Goal: Task Accomplishment & Management: Use online tool/utility

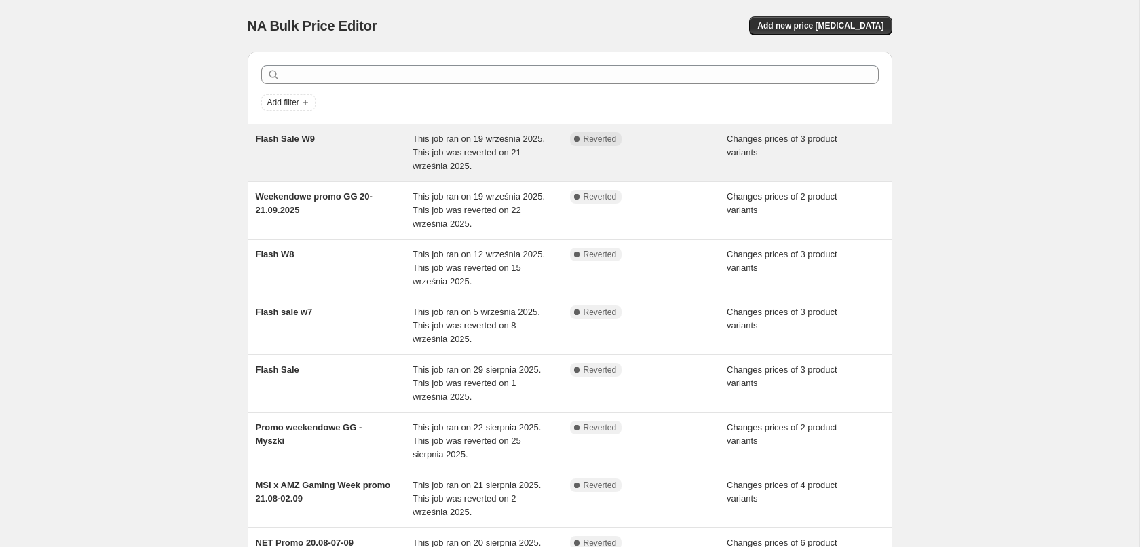
click at [650, 162] on div "Complete Reverted" at bounding box center [648, 152] width 157 height 41
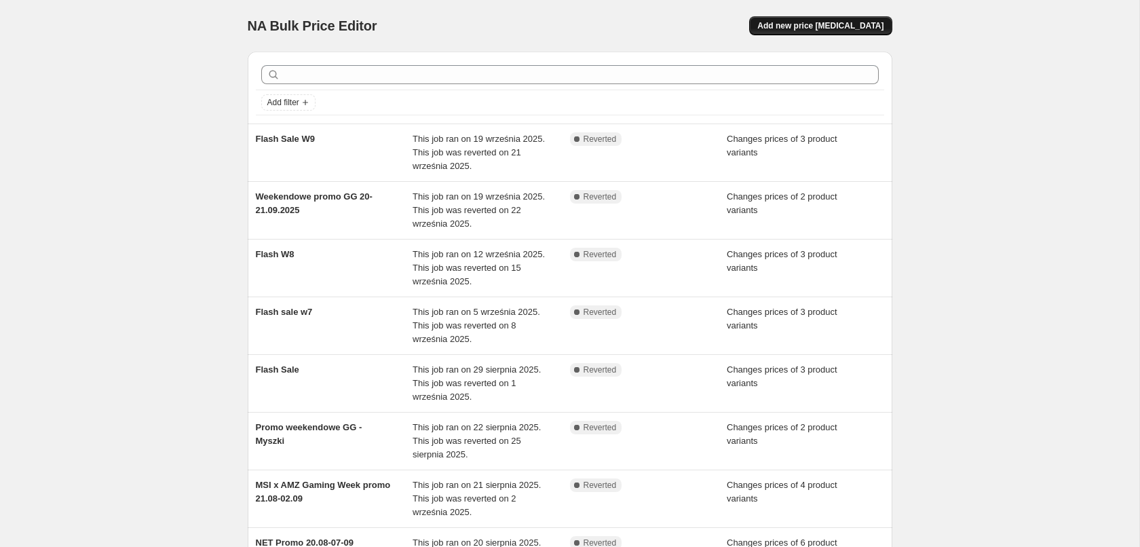
click at [855, 31] on span "Add new price [MEDICAL_DATA]" at bounding box center [821, 25] width 126 height 11
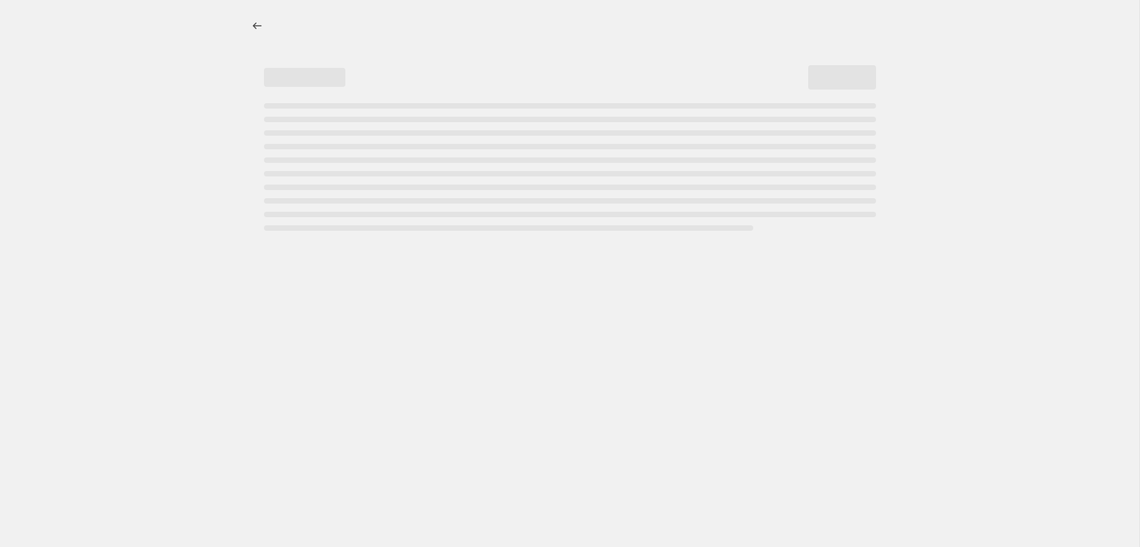
select select "percentage"
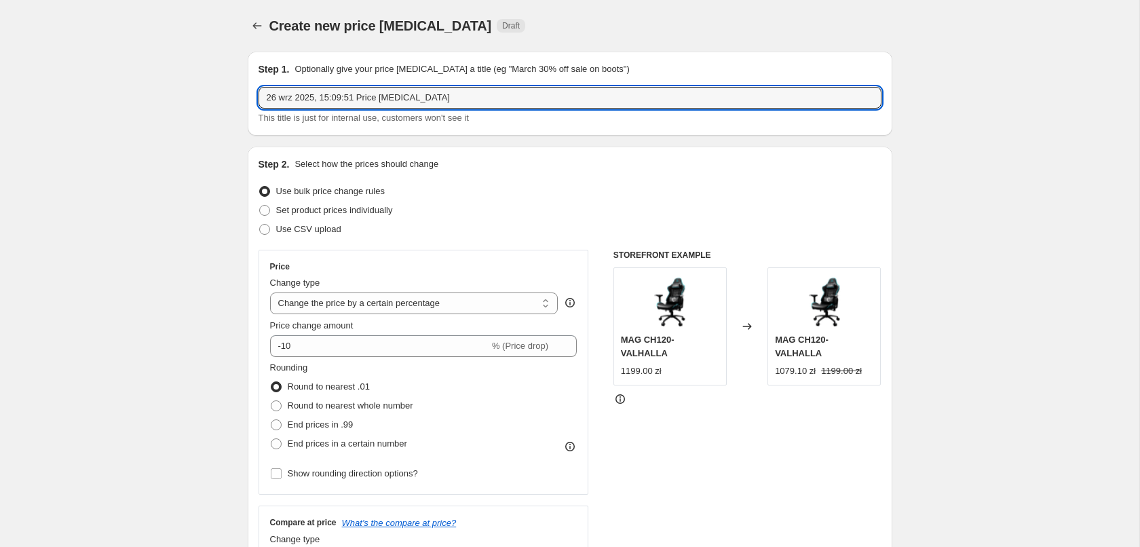
drag, startPoint x: 434, startPoint y: 99, endPoint x: 110, endPoint y: 81, distance: 325.0
click at [259, 87] on input "26 wrz 2025, 15:09:51 Price change job" at bounding box center [570, 98] width 623 height 22
type input "Lucky Deals W10"
click at [343, 212] on span "Set product prices individually" at bounding box center [334, 210] width 117 height 10
click at [260, 206] on input "Set product prices individually" at bounding box center [259, 205] width 1 height 1
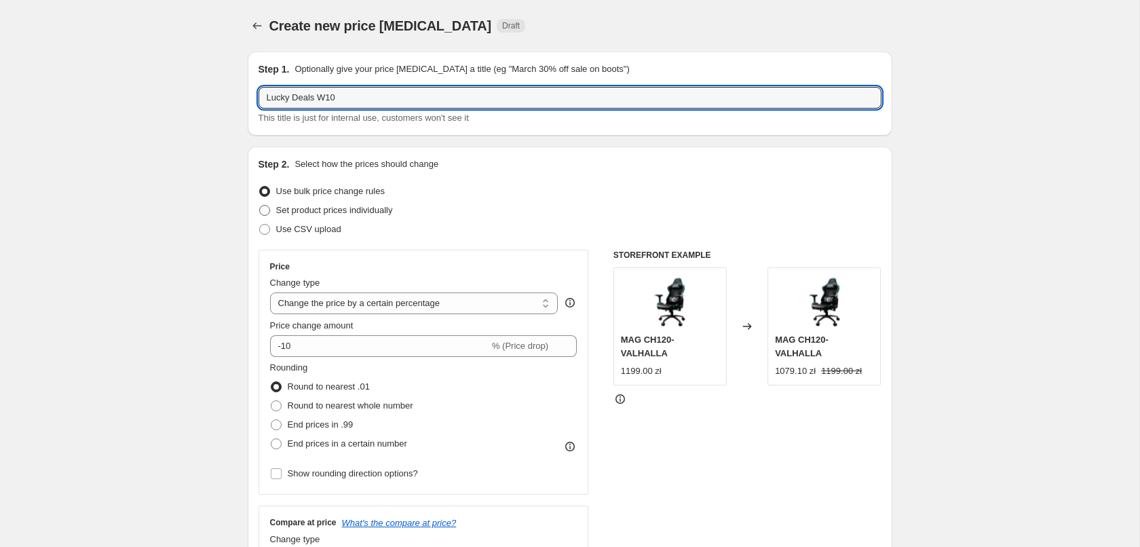
radio input "true"
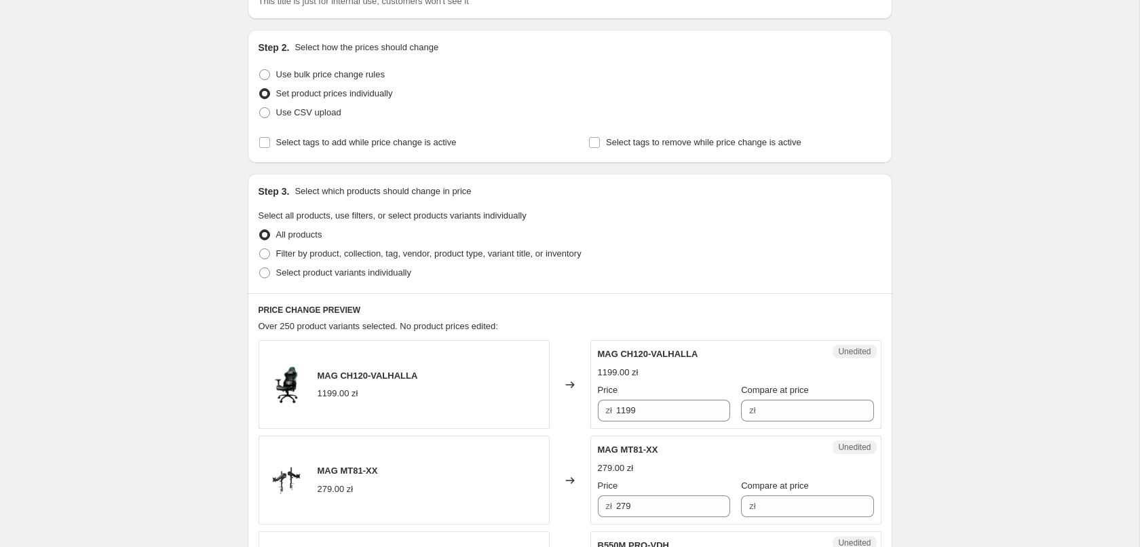
scroll to position [138, 0]
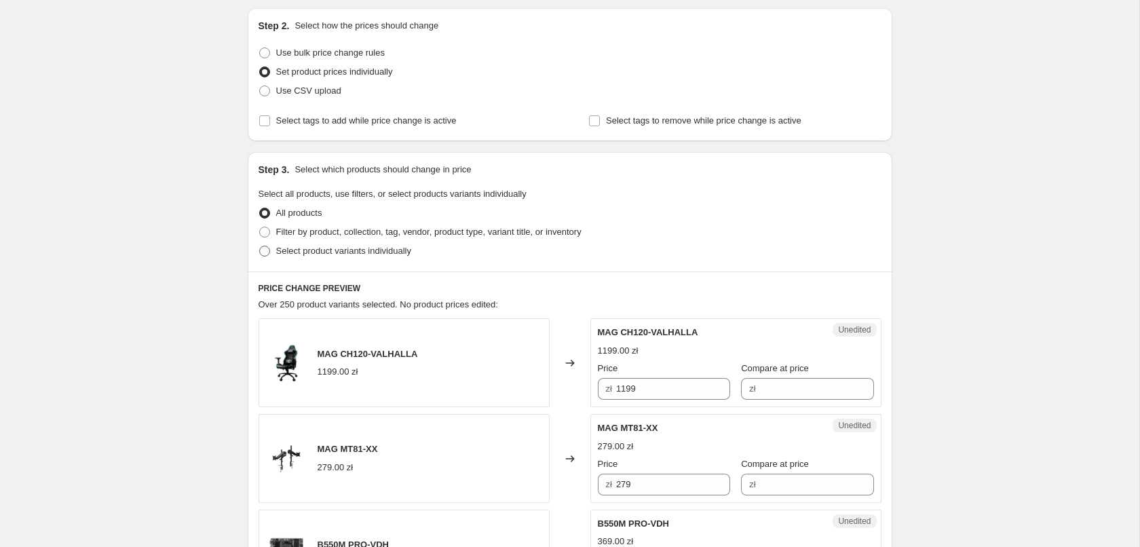
click at [310, 255] on span "Select product variants individually" at bounding box center [343, 251] width 135 height 10
click at [260, 246] on input "Select product variants individually" at bounding box center [259, 246] width 1 height 1
radio input "true"
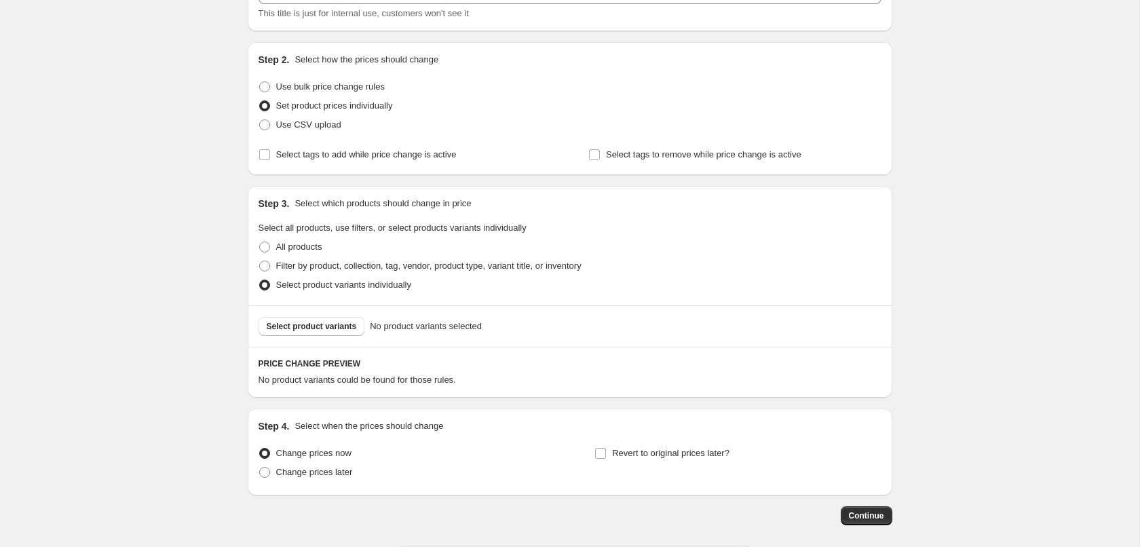
scroll to position [69, 0]
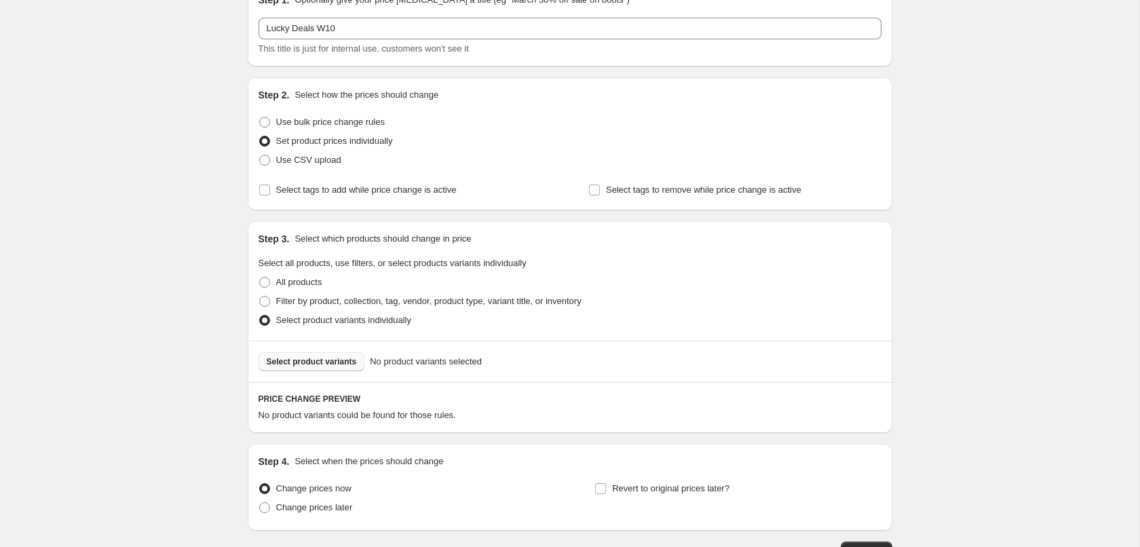
click at [327, 367] on span "Select product variants" at bounding box center [312, 361] width 90 height 11
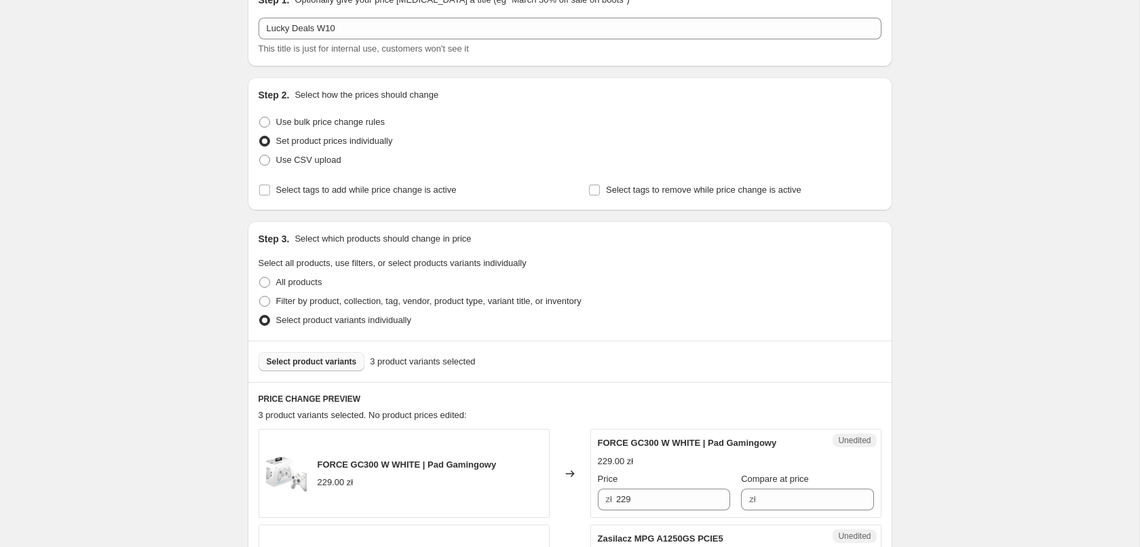
scroll to position [415, 0]
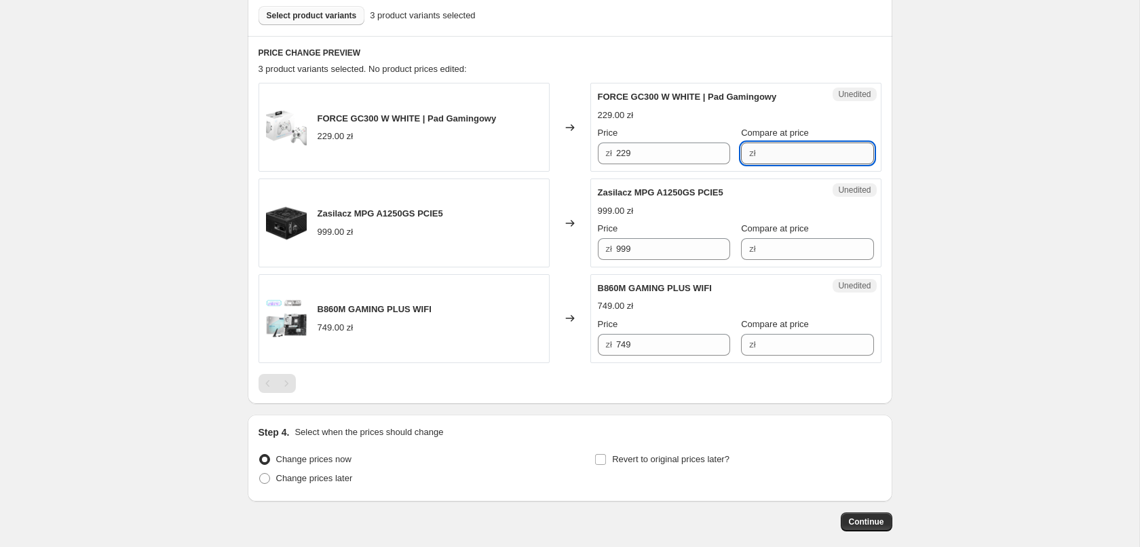
click at [777, 159] on input "Compare at price" at bounding box center [817, 154] width 114 height 22
type input "229"
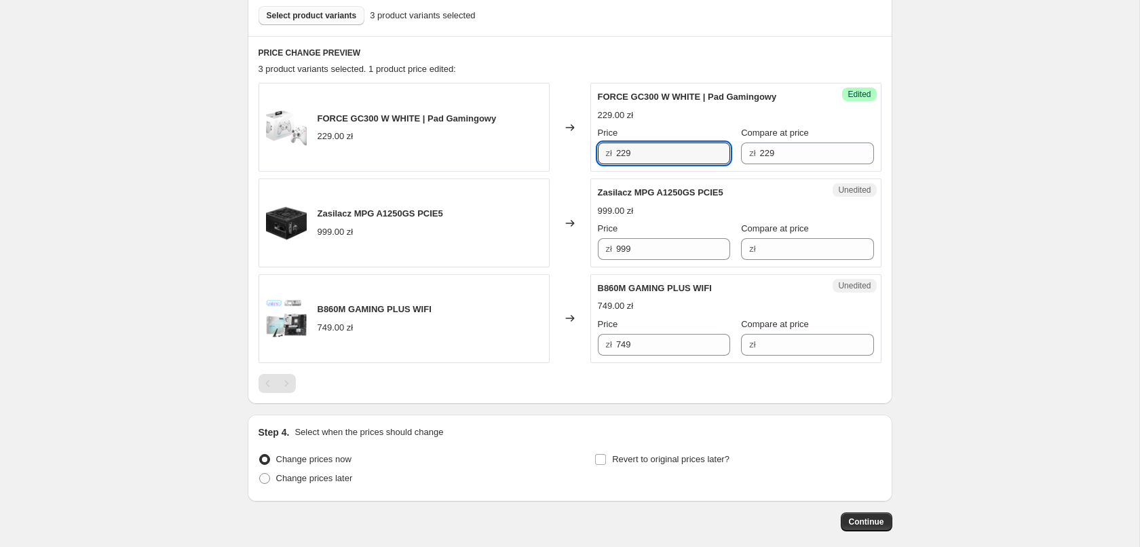
drag, startPoint x: 642, startPoint y: 147, endPoint x: 607, endPoint y: 155, distance: 35.7
click at [616, 153] on input "229" at bounding box center [673, 154] width 114 height 22
type input "139"
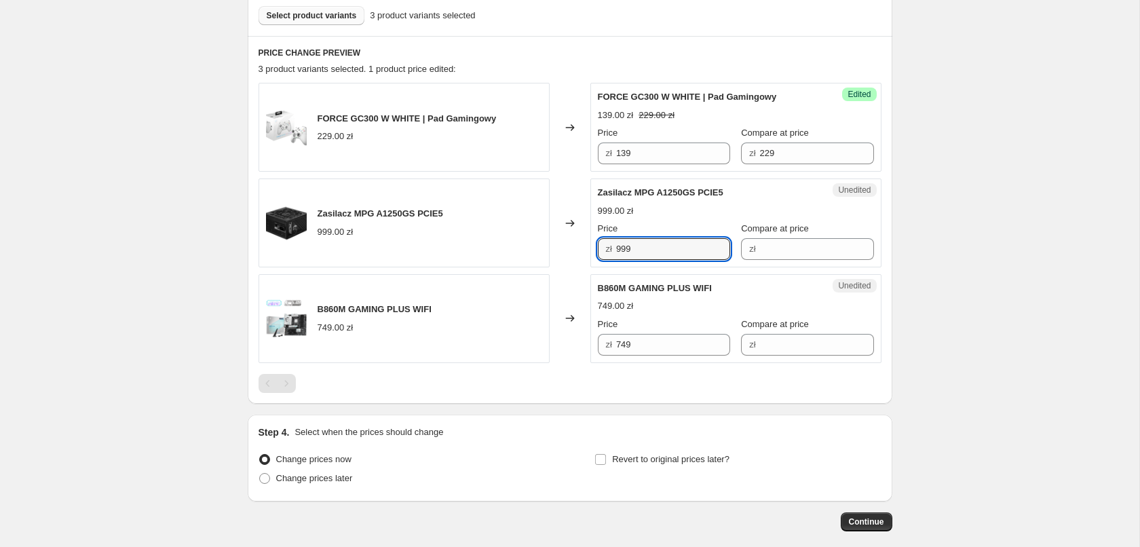
drag, startPoint x: 610, startPoint y: 246, endPoint x: 596, endPoint y: 246, distance: 14.3
click at [616, 246] on input "999" at bounding box center [673, 249] width 114 height 22
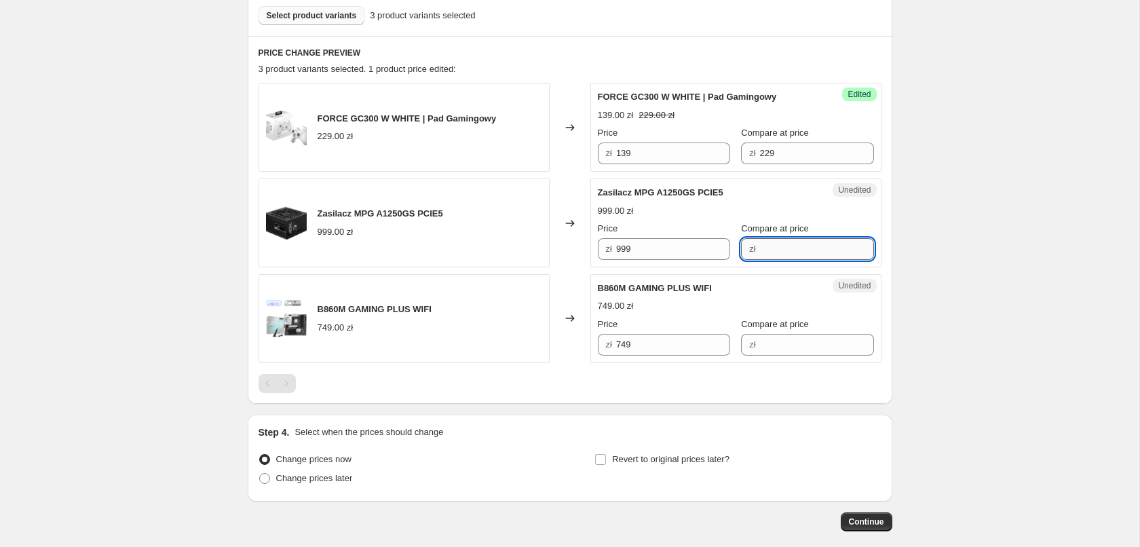
click at [802, 250] on input "Compare at price" at bounding box center [817, 249] width 114 height 22
paste input "999"
type input "999"
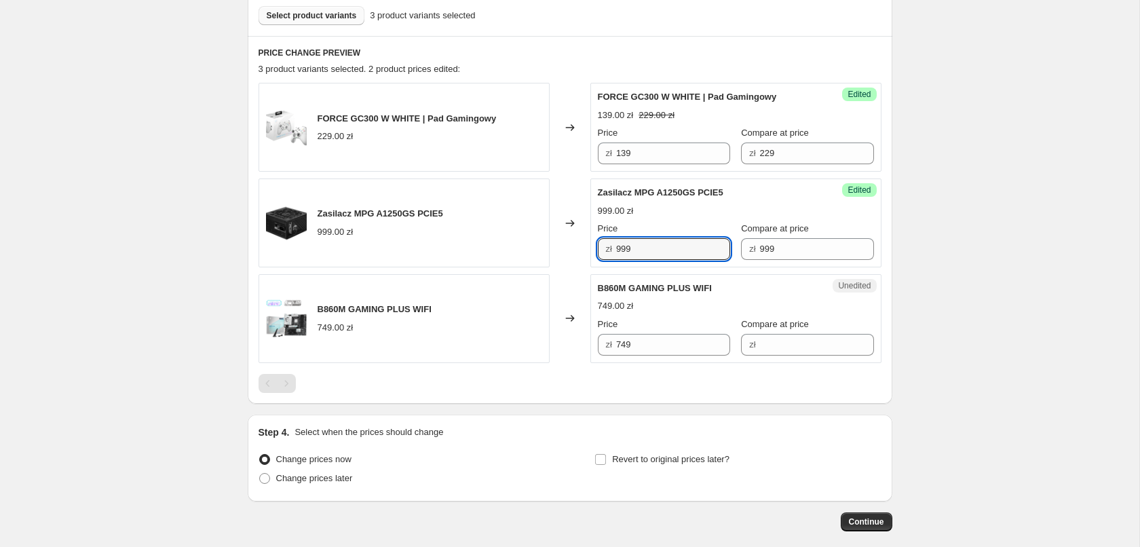
drag, startPoint x: 639, startPoint y: 249, endPoint x: 408, endPoint y: 236, distance: 231.2
click at [616, 238] on input "999" at bounding box center [673, 249] width 114 height 22
type input "999"
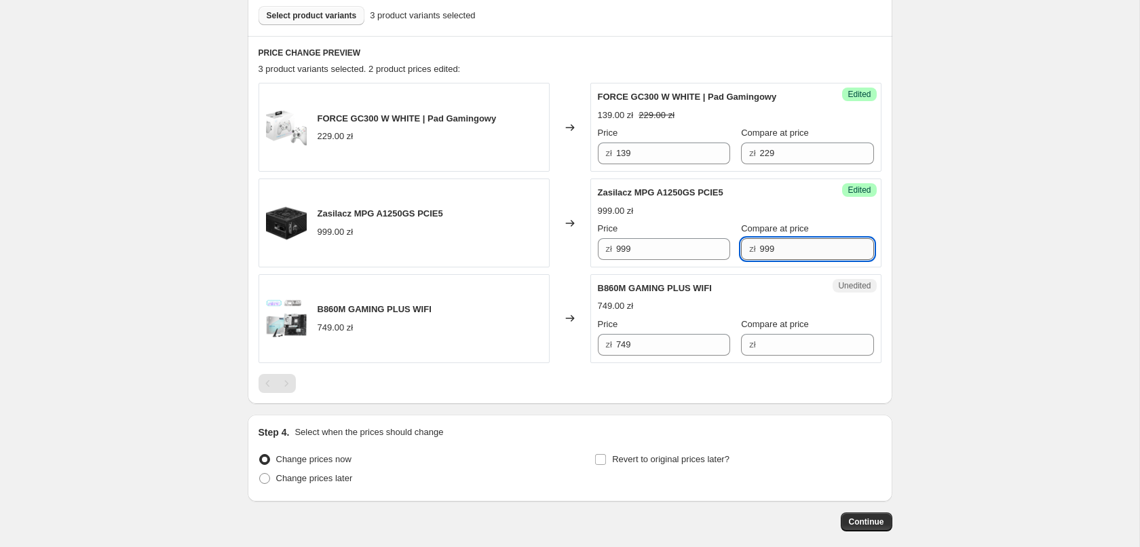
drag, startPoint x: 610, startPoint y: 263, endPoint x: 602, endPoint y: 263, distance: 8.1
click at [760, 260] on input "999" at bounding box center [817, 249] width 114 height 22
type input "849"
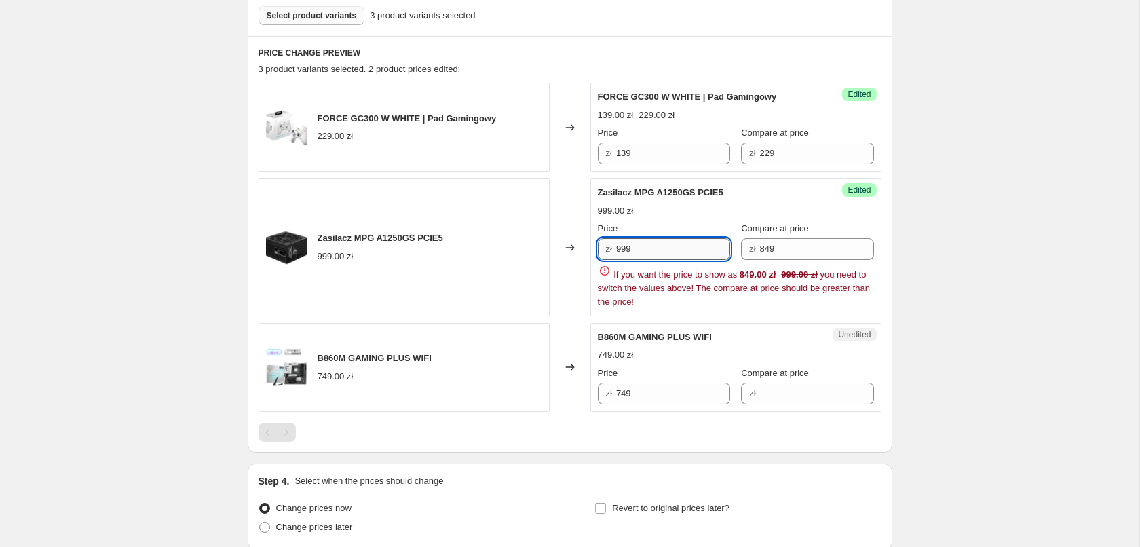
drag, startPoint x: 676, startPoint y: 255, endPoint x: 612, endPoint y: 255, distance: 64.5
click at [616, 255] on input "999" at bounding box center [673, 249] width 114 height 22
type input "999"
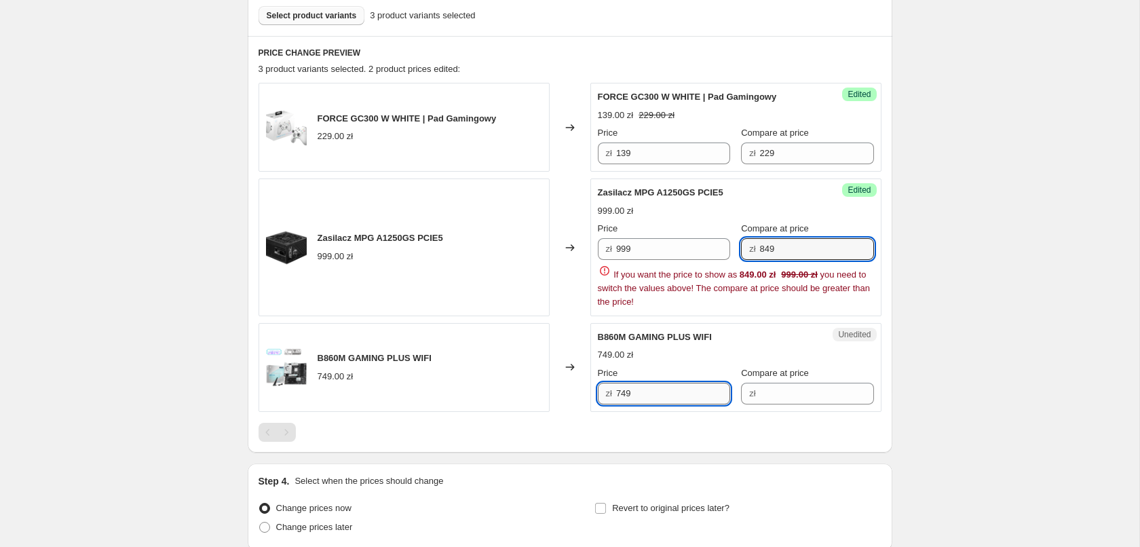
click at [653, 390] on input "749" at bounding box center [673, 394] width 114 height 22
drag, startPoint x: 823, startPoint y: 248, endPoint x: 383, endPoint y: 236, distance: 440.1
click at [760, 244] on input "849" at bounding box center [817, 249] width 114 height 22
type input "999"
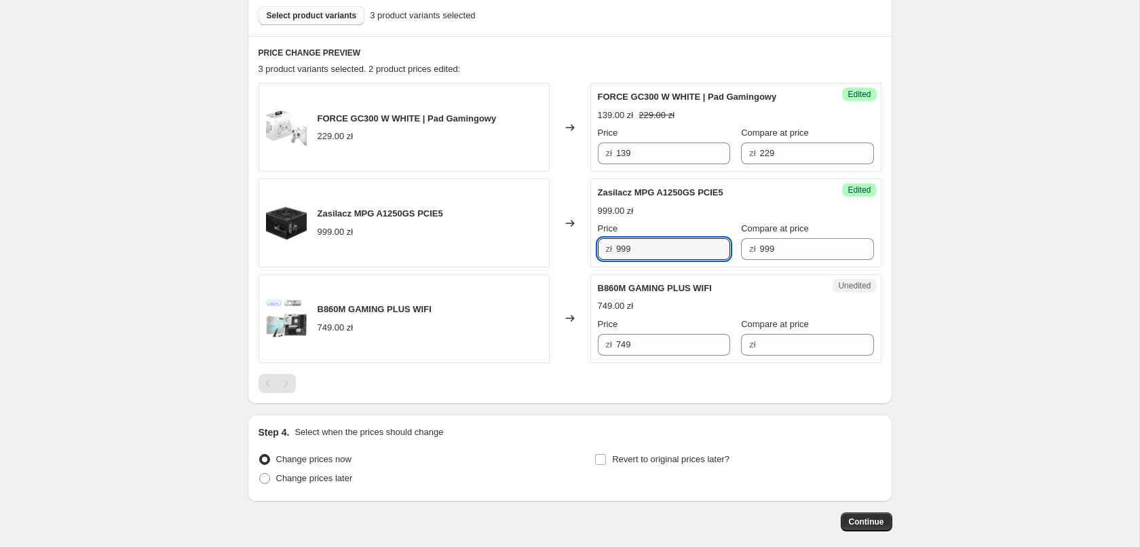
drag, startPoint x: 662, startPoint y: 244, endPoint x: 268, endPoint y: 229, distance: 394.0
click at [616, 238] on input "999" at bounding box center [673, 249] width 114 height 22
type input "849"
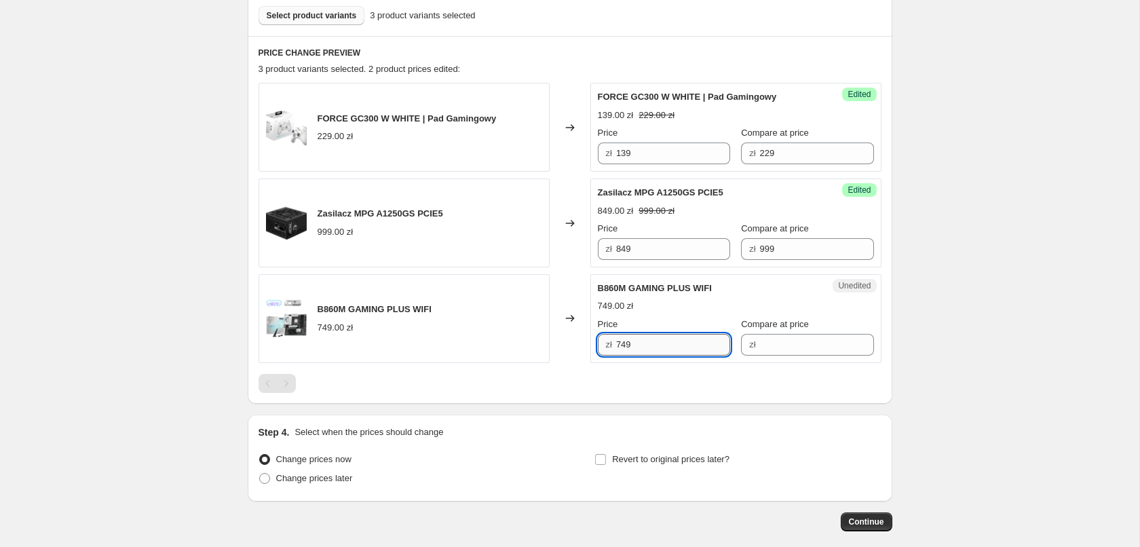
drag, startPoint x: 677, startPoint y: 342, endPoint x: 605, endPoint y: 344, distance: 72.0
click at [616, 344] on input "749" at bounding box center [673, 345] width 114 height 22
type input "619"
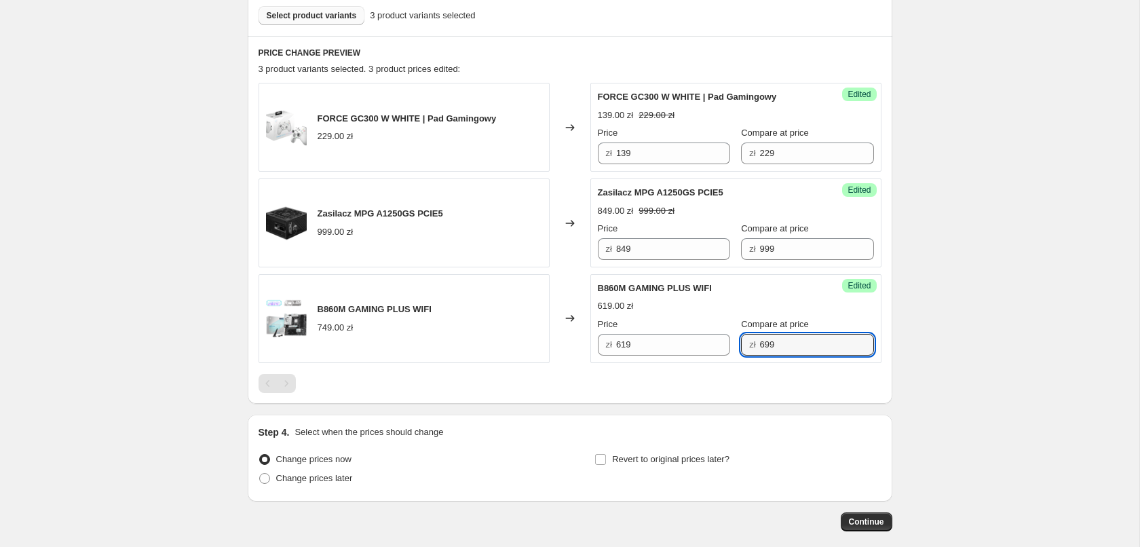
type input "699"
click at [400, 398] on div "PRICE CHANGE PREVIEW 3 product variants selected. 3 product prices edited: FORC…" at bounding box center [570, 220] width 645 height 368
click at [760, 346] on input "699" at bounding box center [817, 345] width 114 height 22
click at [331, 482] on span "Change prices later" at bounding box center [314, 478] width 77 height 10
click at [260, 474] on input "Change prices later" at bounding box center [259, 473] width 1 height 1
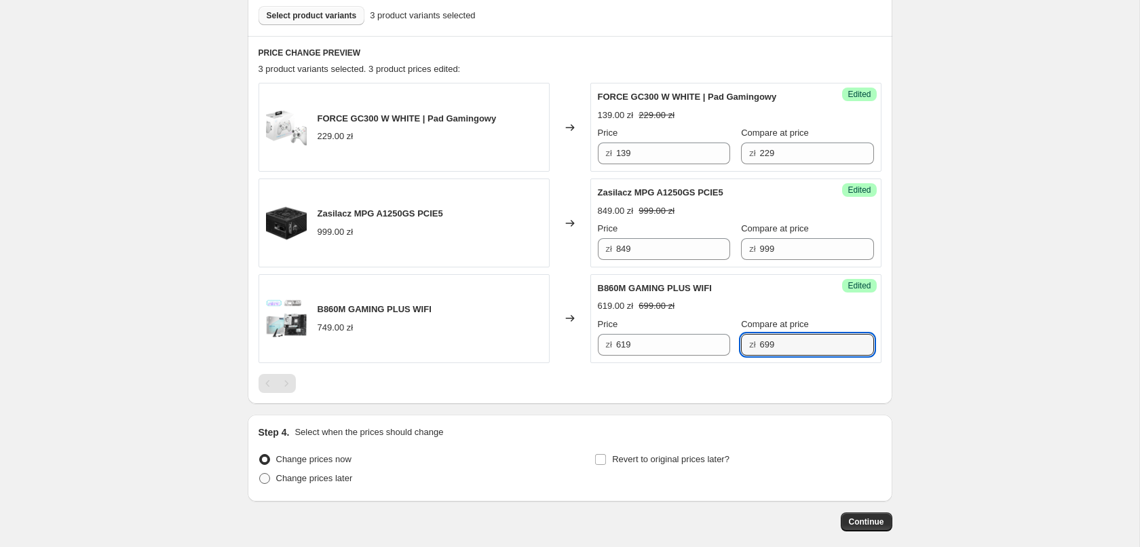
radio input "true"
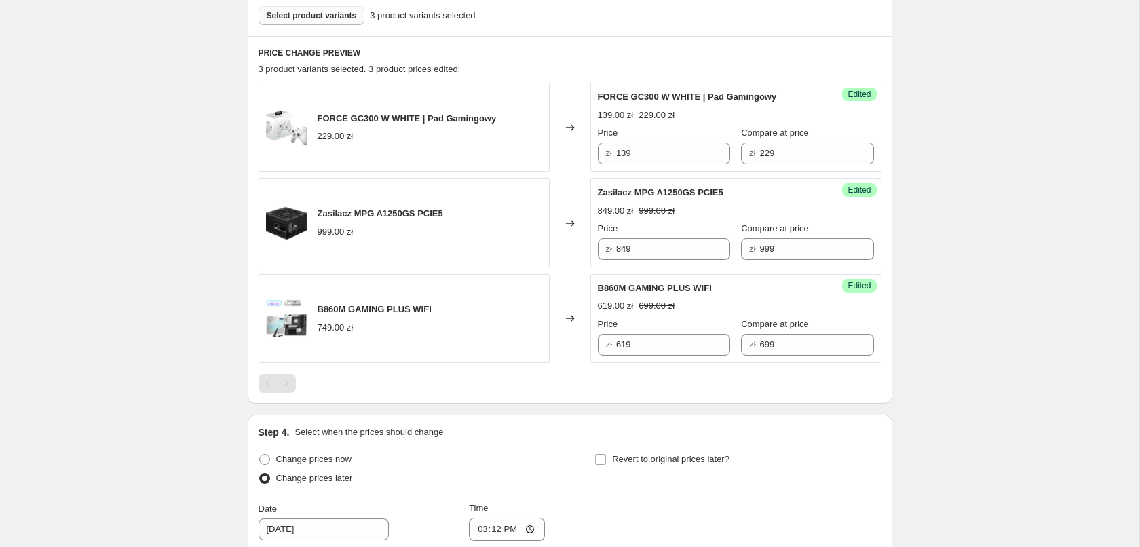
scroll to position [623, 0]
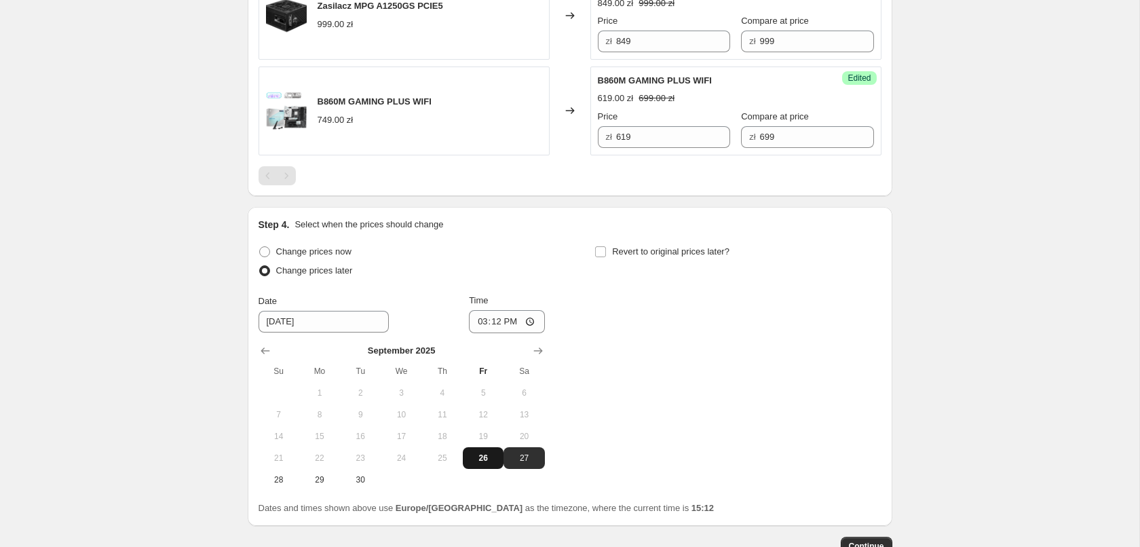
click at [477, 458] on span "26" at bounding box center [483, 458] width 30 height 11
type input "9/26/2025"
click at [518, 322] on input "15:12" at bounding box center [507, 321] width 76 height 23
type input "16:00"
click at [598, 253] on input "Revert to original prices later?" at bounding box center [600, 251] width 11 height 11
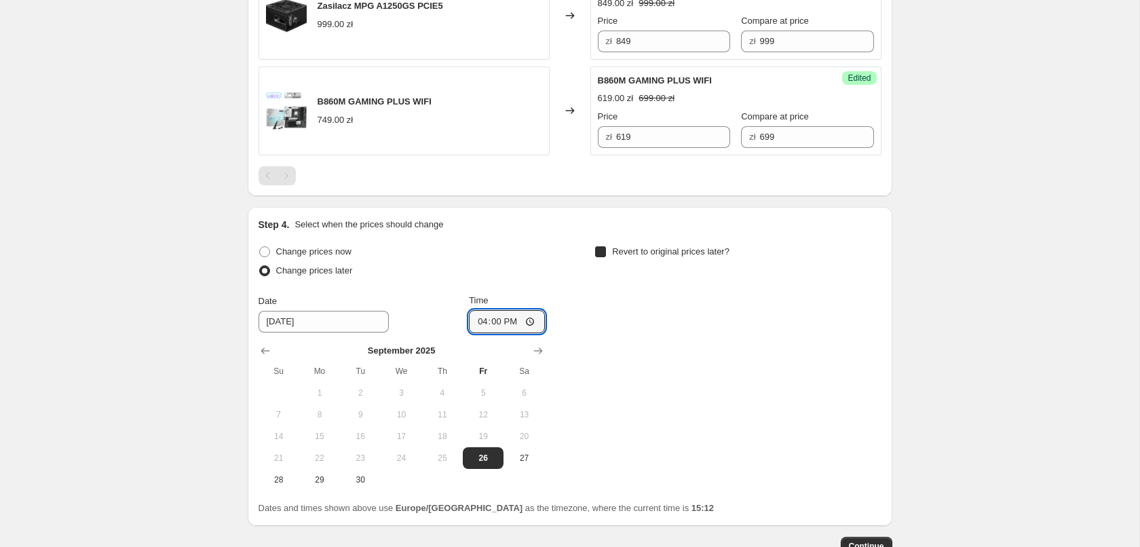
checkbox input "true"
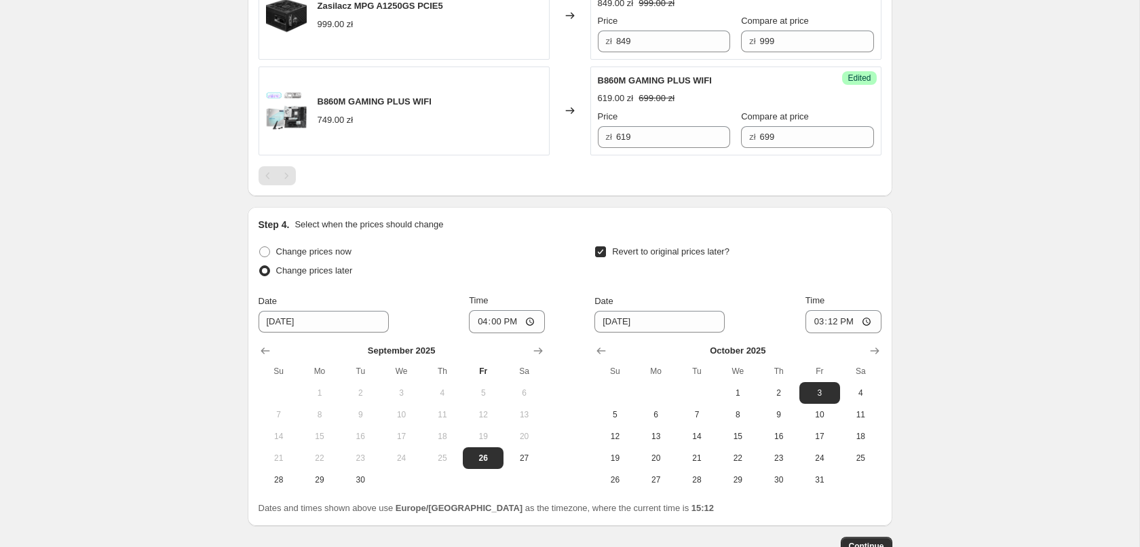
click at [601, 393] on td at bounding box center [615, 393] width 41 height 22
click at [661, 392] on td at bounding box center [656, 393] width 41 height 22
click at [597, 346] on icon "Show previous month, September 2025" at bounding box center [602, 351] width 14 height 14
click at [652, 483] on span "29" at bounding box center [657, 480] width 30 height 11
type input "9/29/2025"
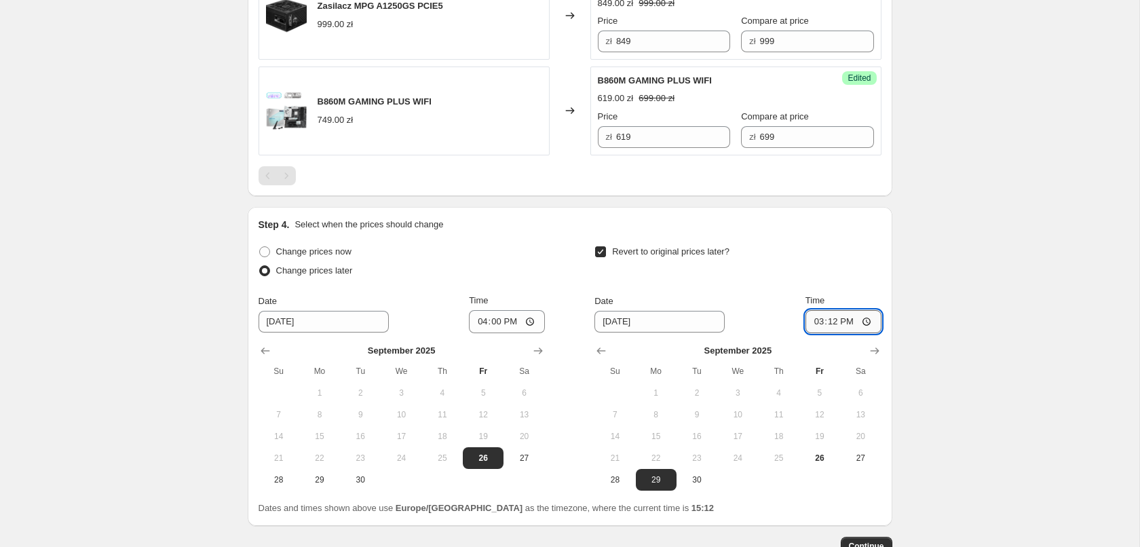
click at [861, 322] on input "15:12" at bounding box center [844, 321] width 76 height 23
type input "08:00"
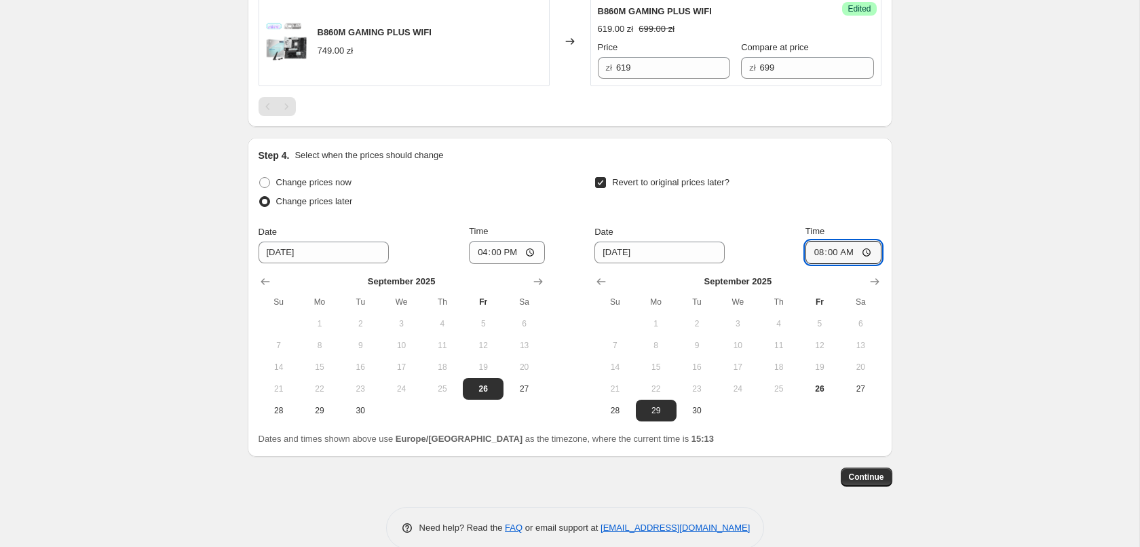
scroll to position [713, 0]
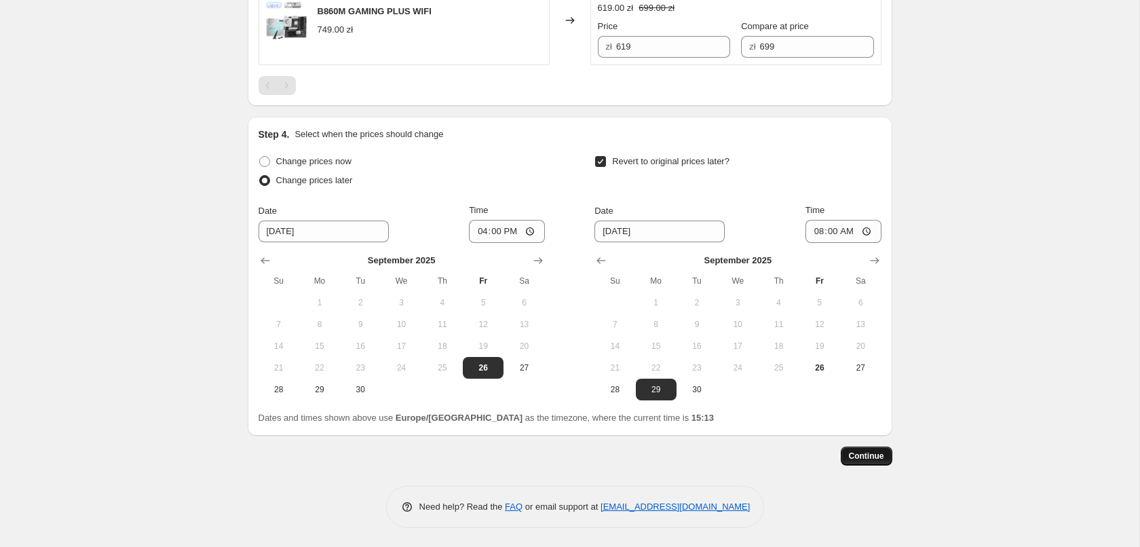
click at [874, 453] on span "Continue" at bounding box center [866, 456] width 35 height 11
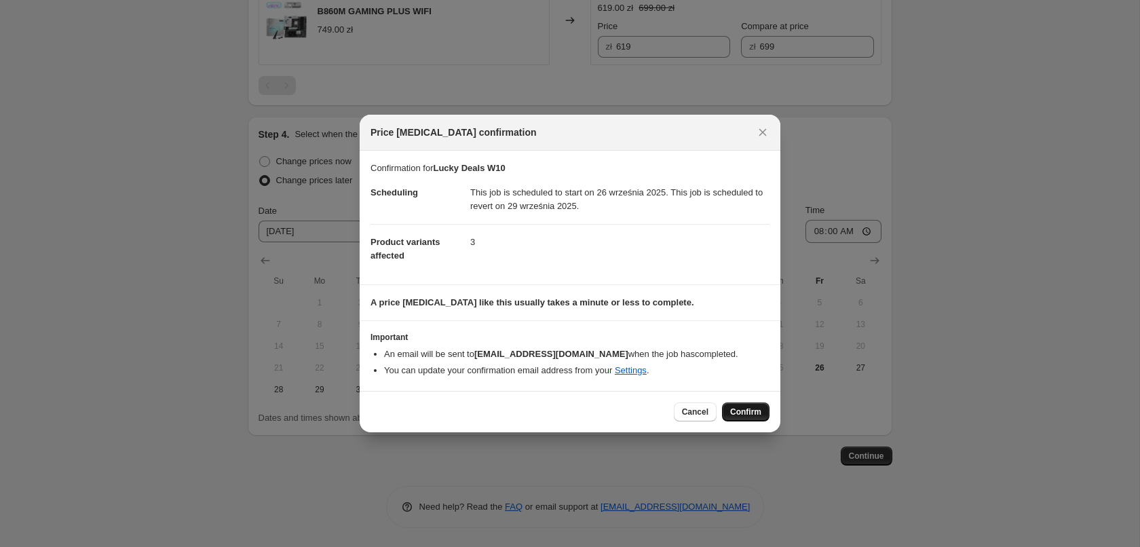
click at [737, 417] on span "Confirm" at bounding box center [745, 412] width 31 height 11
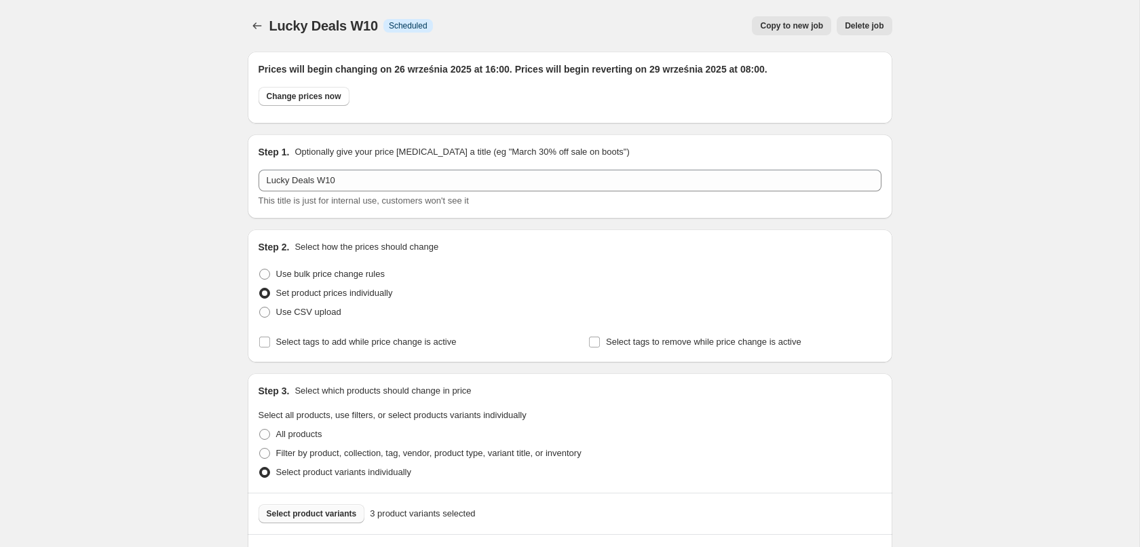
click at [789, 24] on span "Copy to new job" at bounding box center [791, 25] width 63 height 11
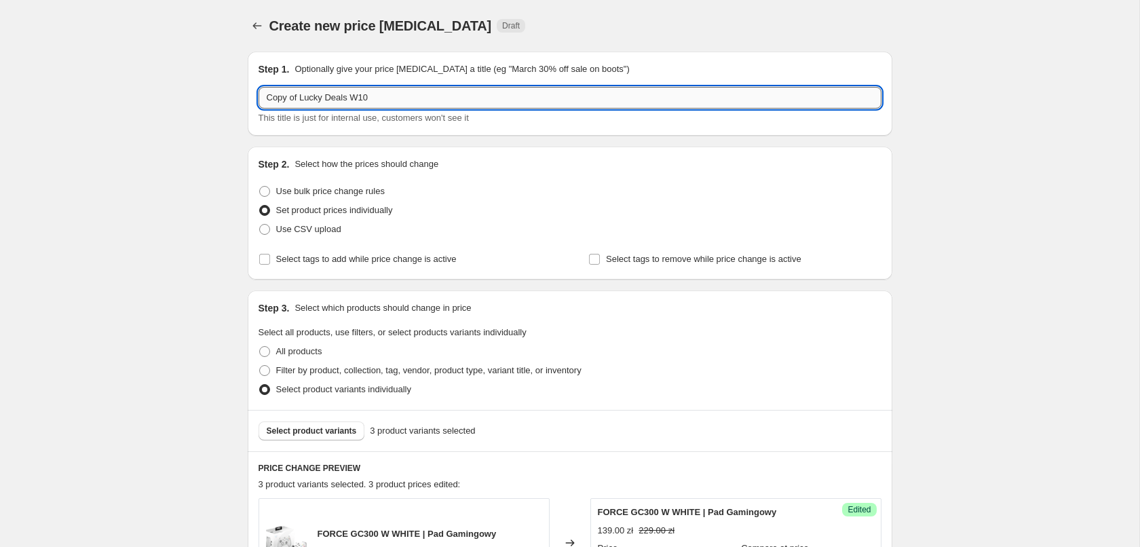
drag, startPoint x: 386, startPoint y: 92, endPoint x: 151, endPoint y: 90, distance: 234.9
click at [259, 90] on input "Copy of Lucky Deals W10" at bounding box center [570, 98] width 623 height 22
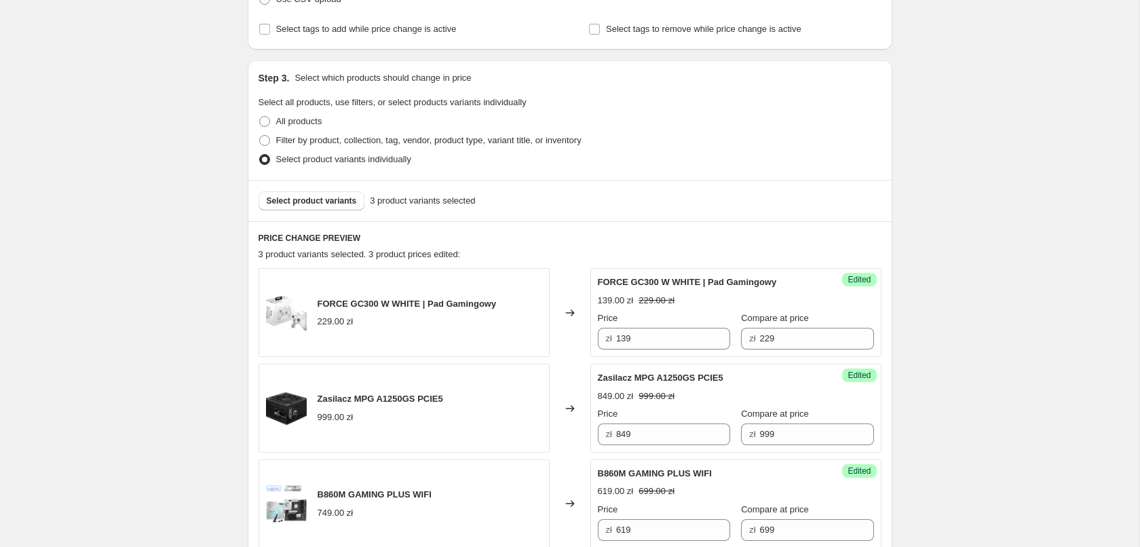
scroll to position [346, 0]
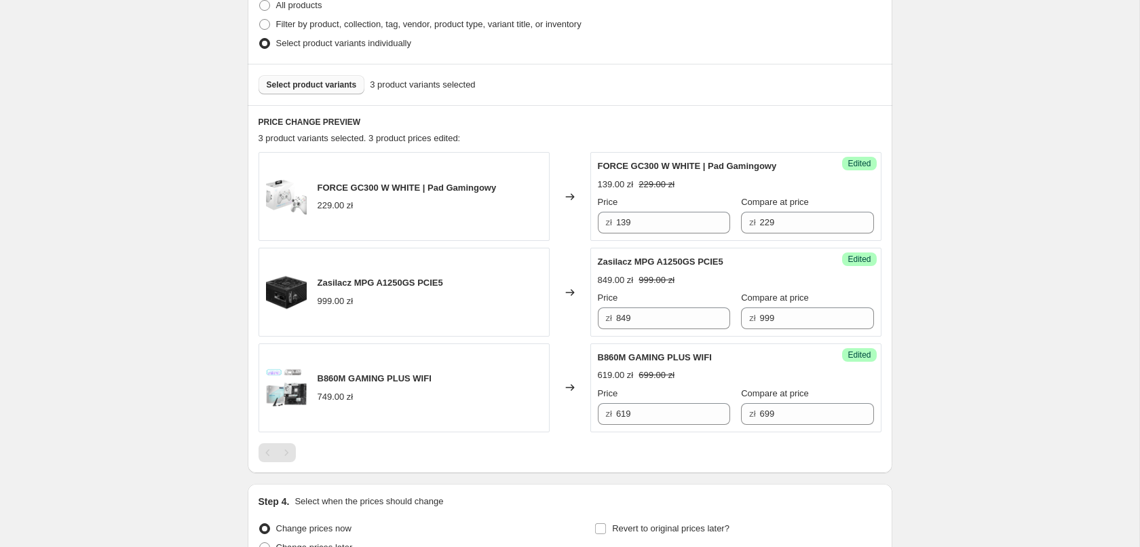
type input "GG Weekend sale"
click at [307, 86] on span "Select product variants" at bounding box center [312, 84] width 90 height 11
click at [565, 379] on div "Changed to" at bounding box center [570, 388] width 41 height 89
click at [565, 384] on icon at bounding box center [570, 388] width 14 height 14
drag, startPoint x: 633, startPoint y: 369, endPoint x: 623, endPoint y: 361, distance: 13.0
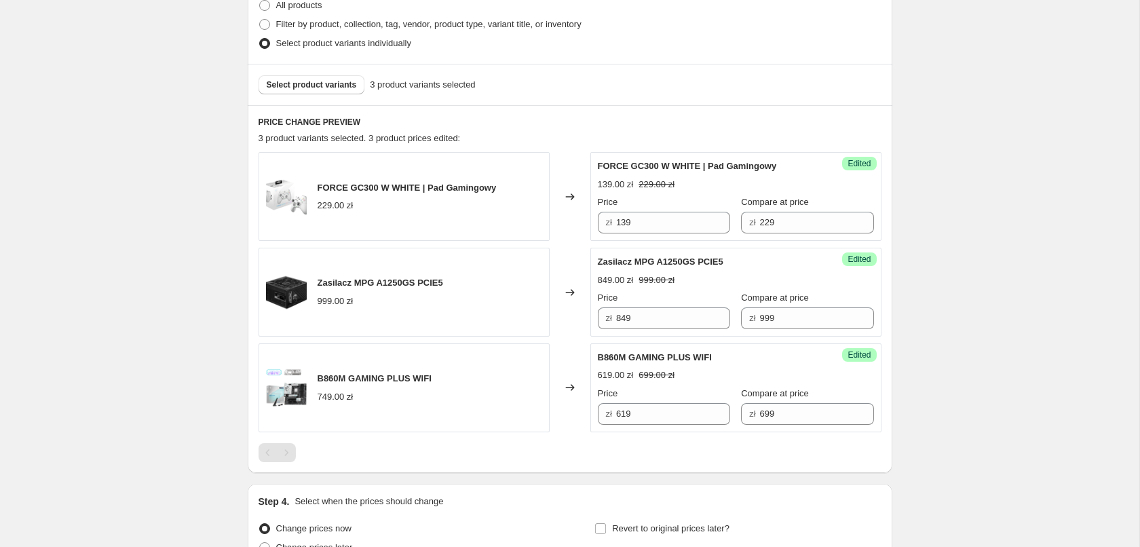
click at [633, 369] on div "619.00 zł 699.00 zł" at bounding box center [736, 376] width 276 height 14
click at [330, 84] on span "Select product variants" at bounding box center [312, 84] width 90 height 11
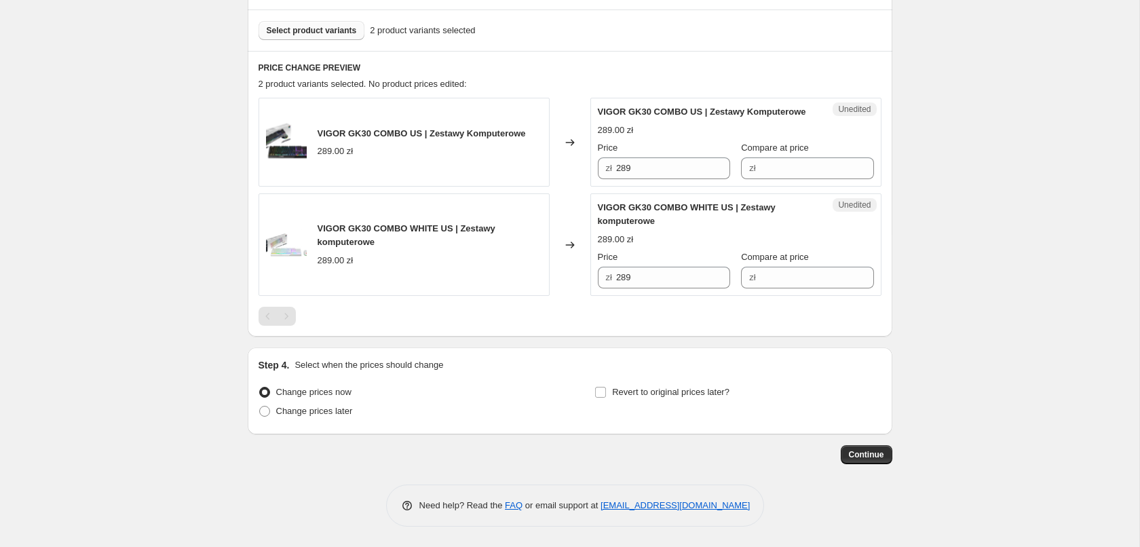
scroll to position [276, 0]
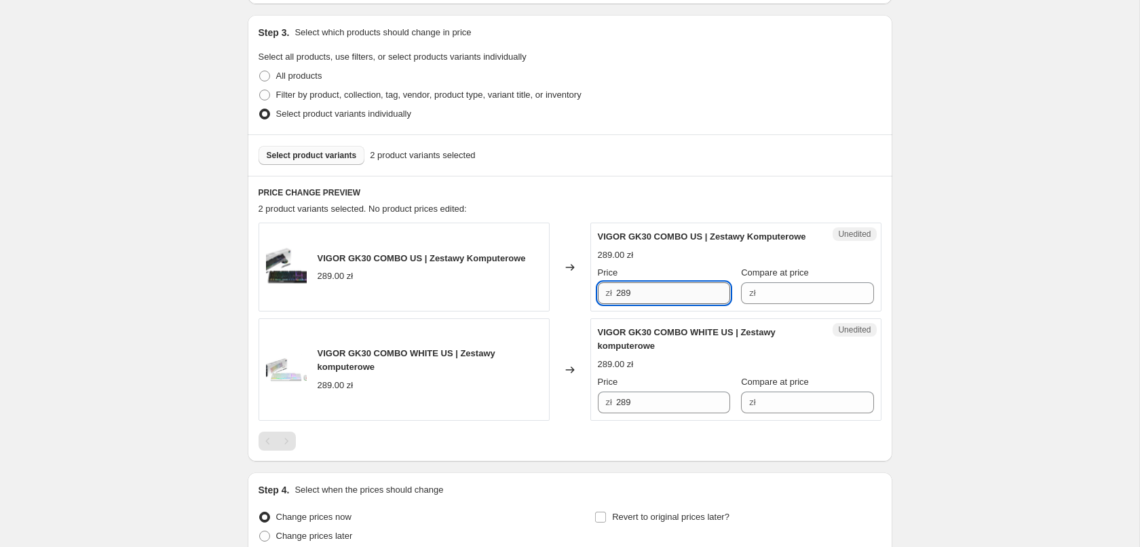
drag, startPoint x: 678, startPoint y: 316, endPoint x: 411, endPoint y: 293, distance: 267.1
click at [616, 293] on input "289" at bounding box center [673, 293] width 114 height 22
type input "149"
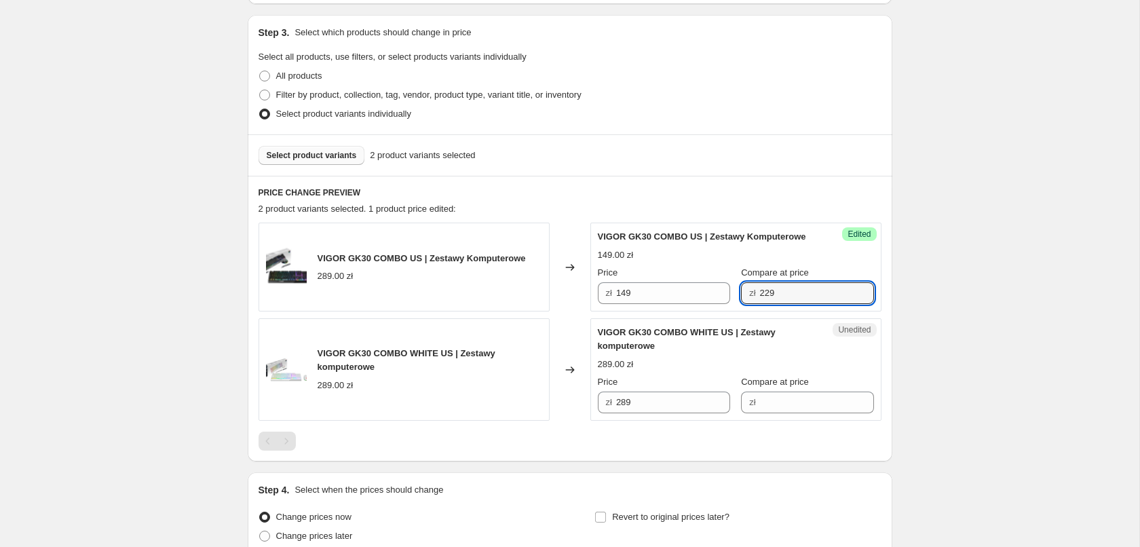
type input "229"
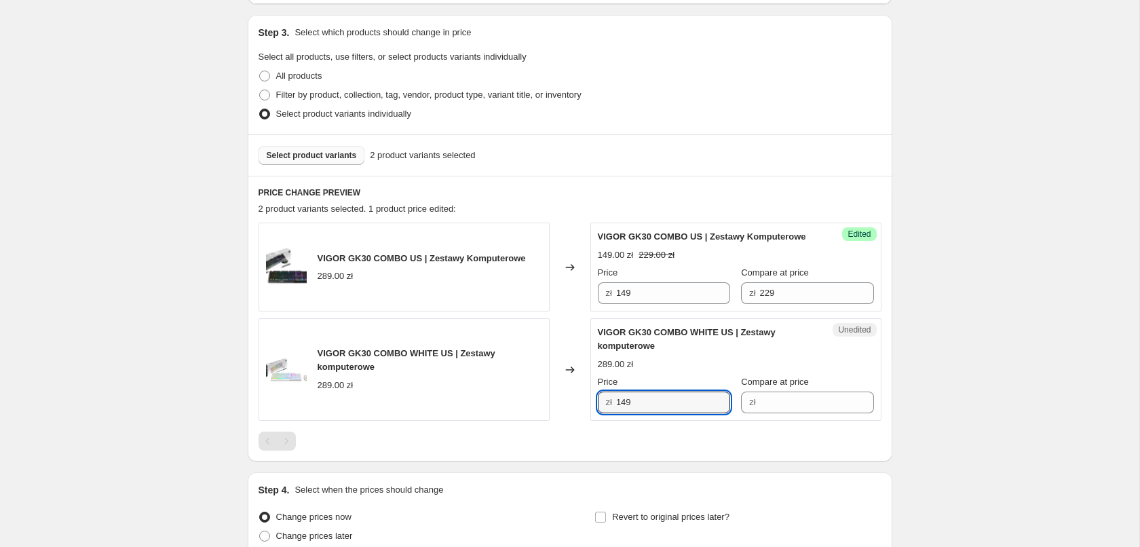
type input "149"
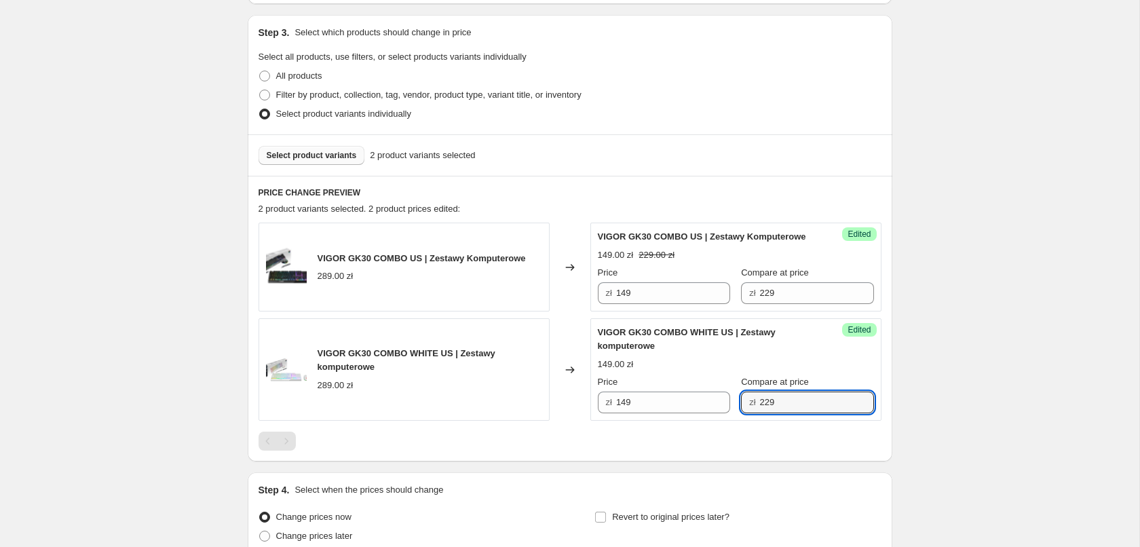
scroll to position [414, 0]
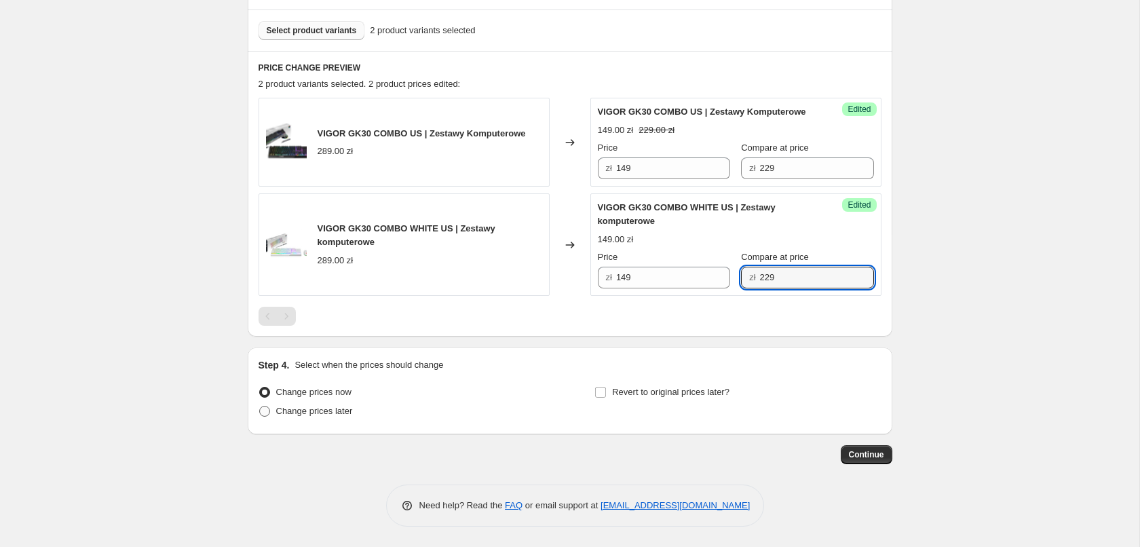
type input "229"
click at [318, 408] on span "Change prices later" at bounding box center [314, 411] width 77 height 10
click at [260, 407] on input "Change prices later" at bounding box center [259, 406] width 1 height 1
radio input "true"
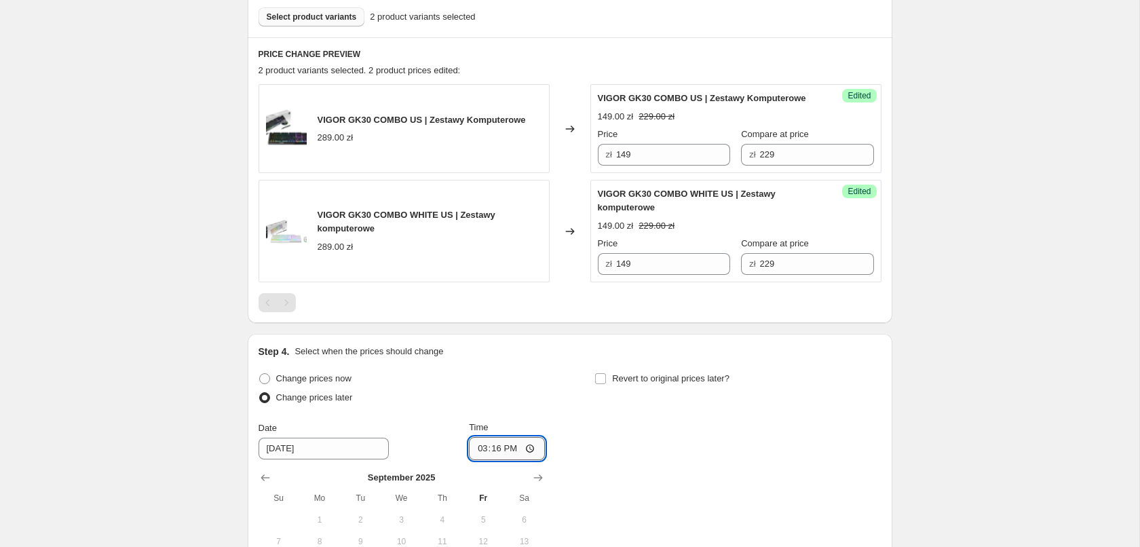
click at [517, 460] on input "15:16" at bounding box center [507, 448] width 76 height 23
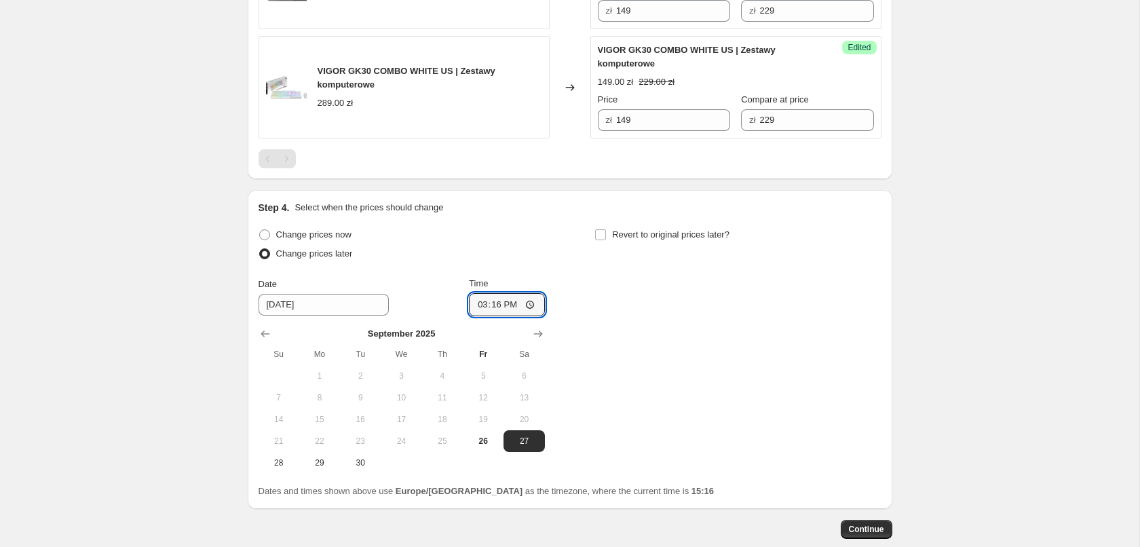
scroll to position [645, 0]
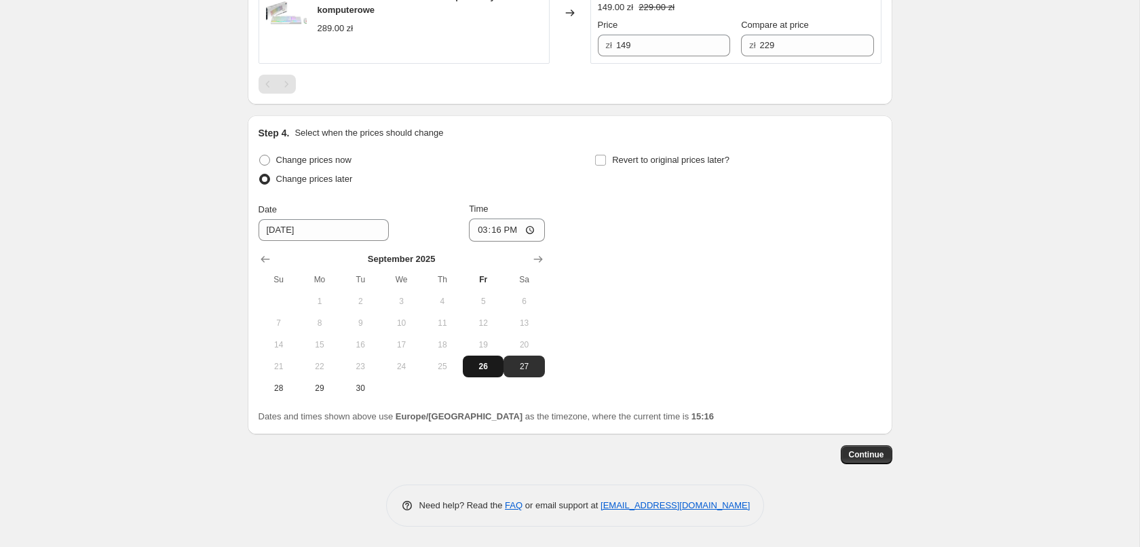
click at [496, 372] on button "26" at bounding box center [483, 367] width 41 height 22
type input "9/26/2025"
click at [530, 226] on input "15:16" at bounding box center [507, 230] width 76 height 23
type input "16:30"
click at [618, 163] on span "Revert to original prices later?" at bounding box center [670, 160] width 117 height 10
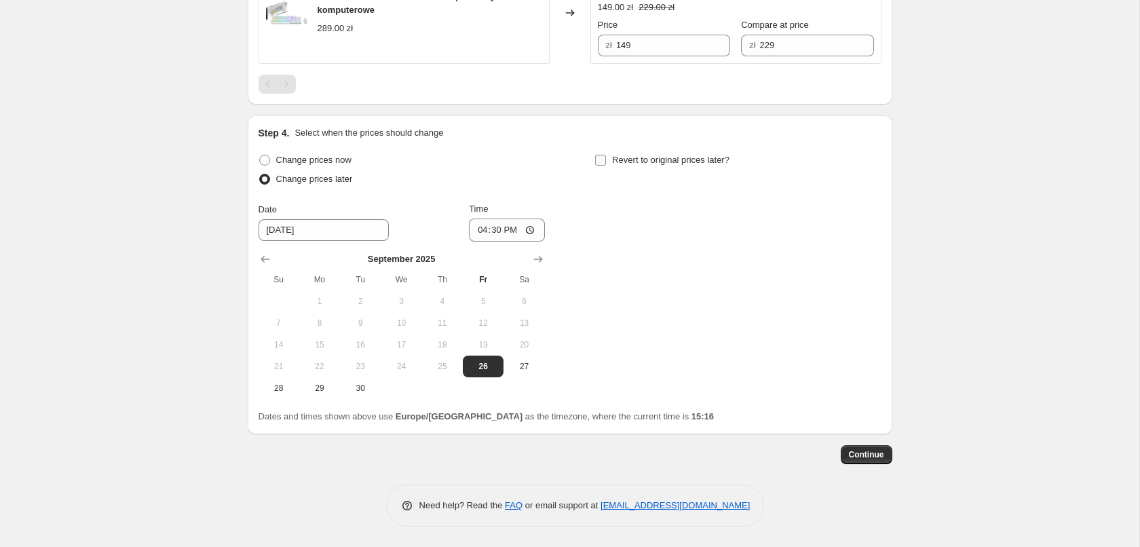
click at [606, 163] on input "Revert to original prices later?" at bounding box center [600, 160] width 11 height 11
checkbox input "true"
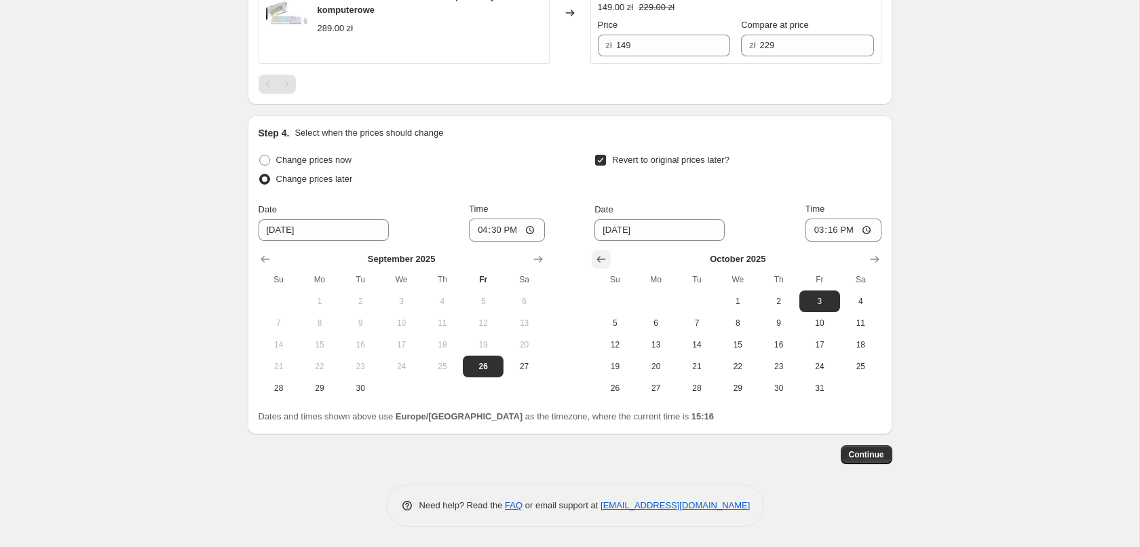
click at [610, 256] on button "Show previous month, September 2025" at bounding box center [601, 259] width 19 height 19
click at [664, 395] on button "29" at bounding box center [656, 388] width 41 height 22
type input "9/29/2025"
click at [868, 234] on input "15:16" at bounding box center [844, 230] width 76 height 23
type input "08:00"
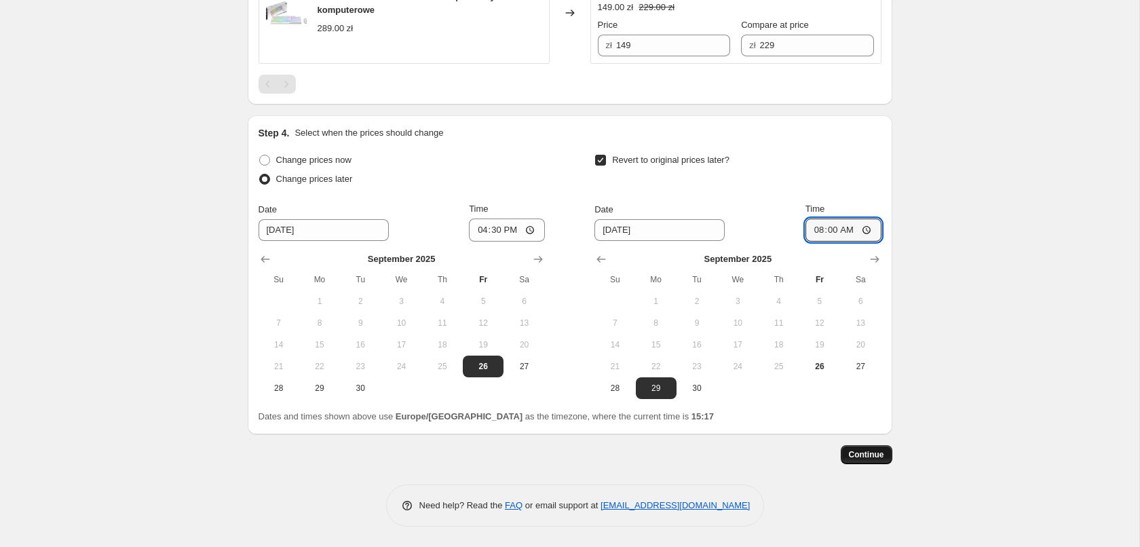
click at [860, 458] on span "Continue" at bounding box center [866, 454] width 35 height 11
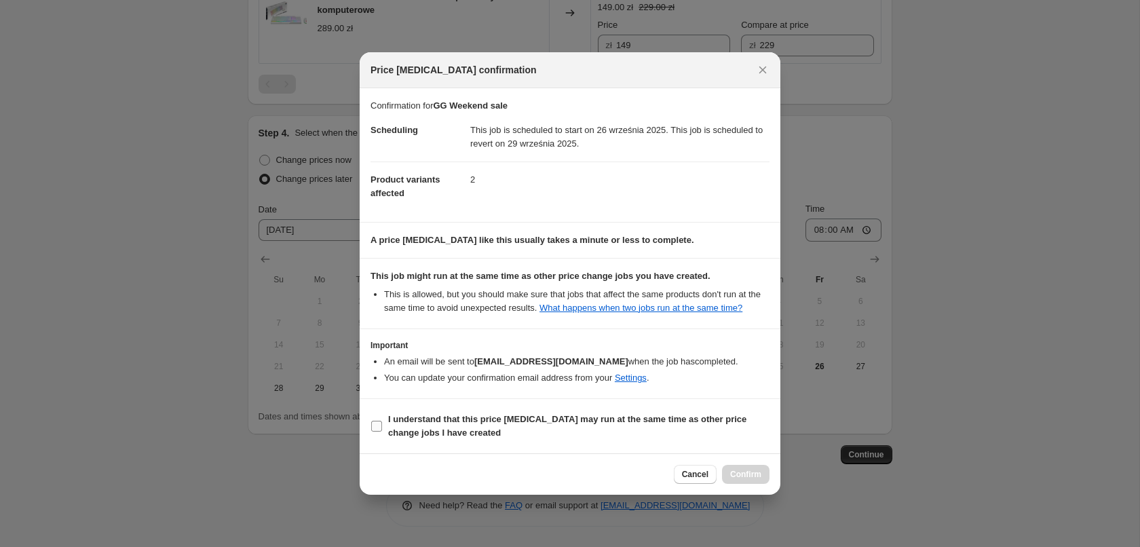
click at [430, 422] on b "I understand that this price change job may run at the same time as other price…" at bounding box center [567, 426] width 358 height 24
click at [382, 422] on input "I understand that this price change job may run at the same time as other price…" at bounding box center [376, 426] width 11 height 11
checkbox input "true"
click at [761, 475] on span "Confirm" at bounding box center [745, 474] width 31 height 11
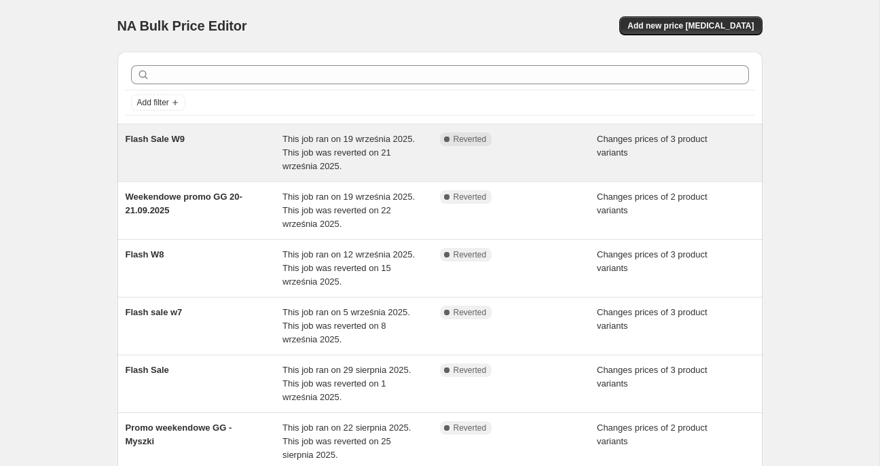
click at [234, 153] on div "Flash Sale W9" at bounding box center [204, 152] width 157 height 41
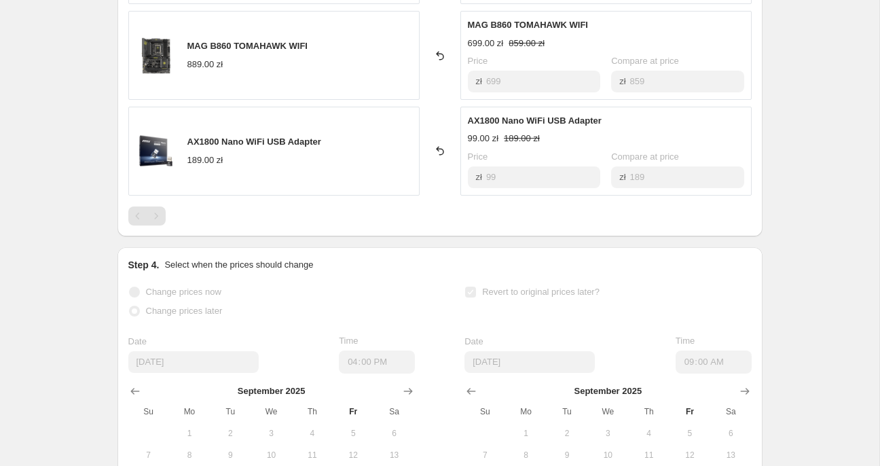
scroll to position [853, 0]
